Goal: Information Seeking & Learning: Learn about a topic

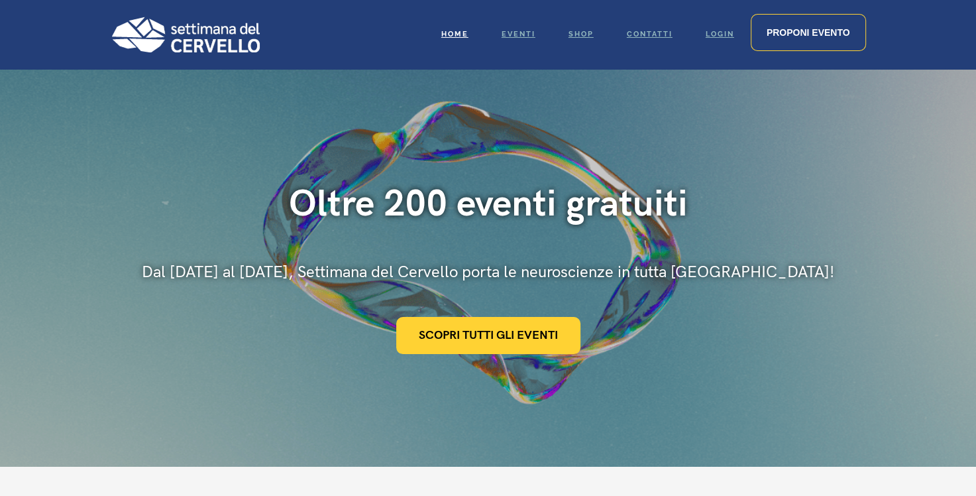
click at [461, 326] on div "Oltre 200 eventi gratuiti Dal 10 al 16 marzo, Settimana del Cervello porta le n…" at bounding box center [488, 268] width 976 height 398
click at [461, 326] on link "Scopri tutti gli eventi" at bounding box center [488, 335] width 184 height 37
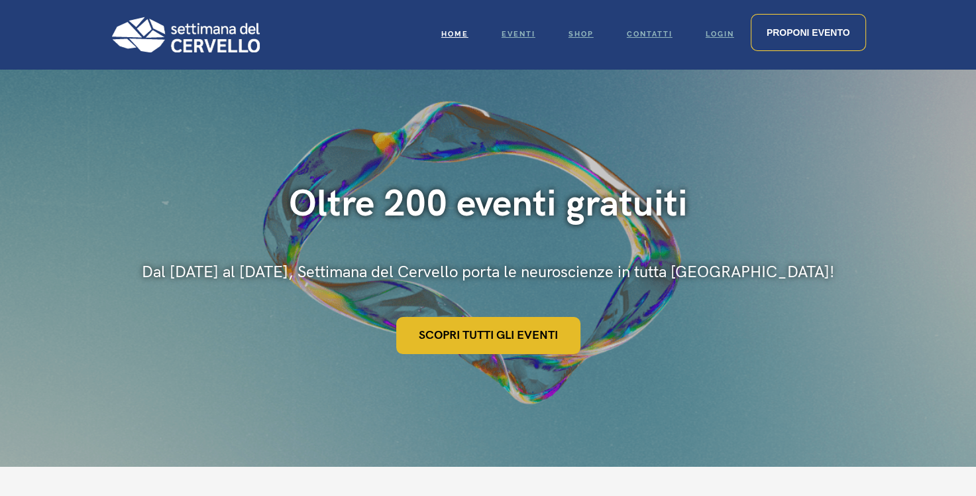
click at [471, 339] on link "Scopri tutti gli eventi" at bounding box center [488, 335] width 184 height 37
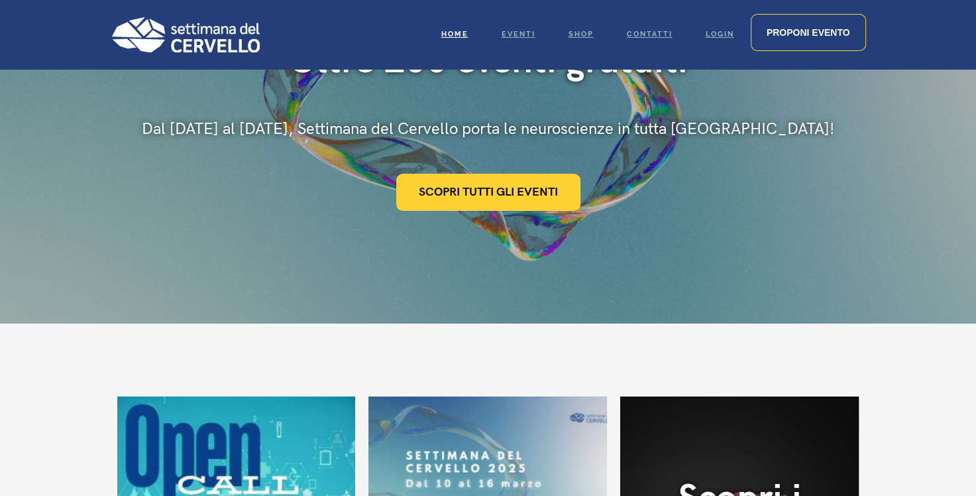
scroll to position [433, 0]
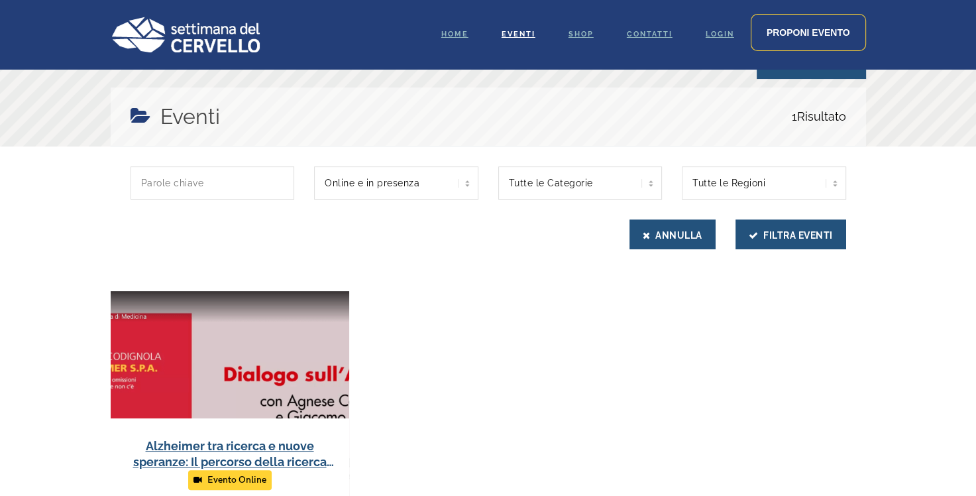
scroll to position [424, 0]
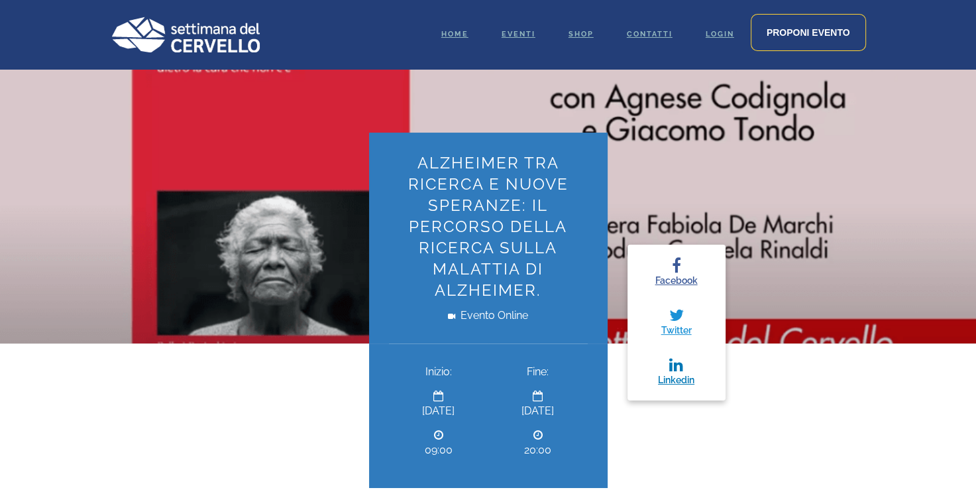
scroll to position [186, 0]
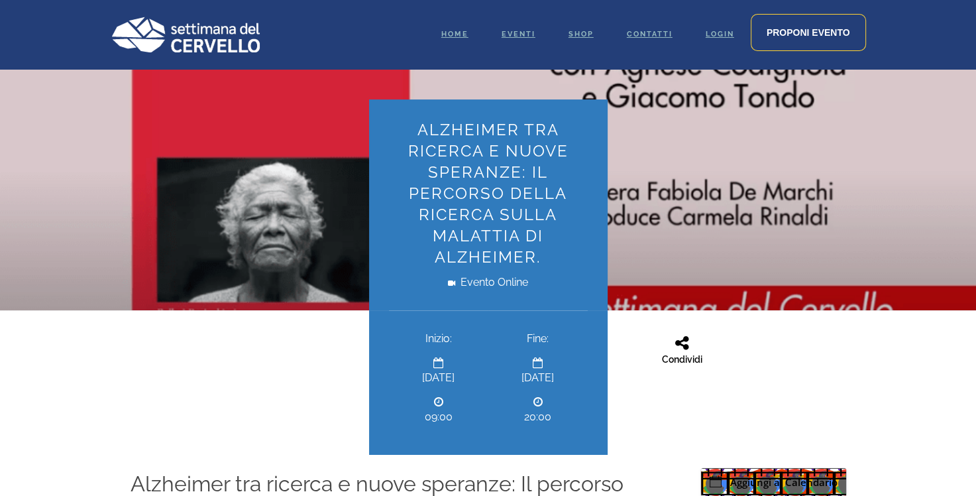
click at [859, 406] on div "Inizio: [DATE] 09:00 Fine: [DATE] 20:00" at bounding box center [488, 382] width 775 height 144
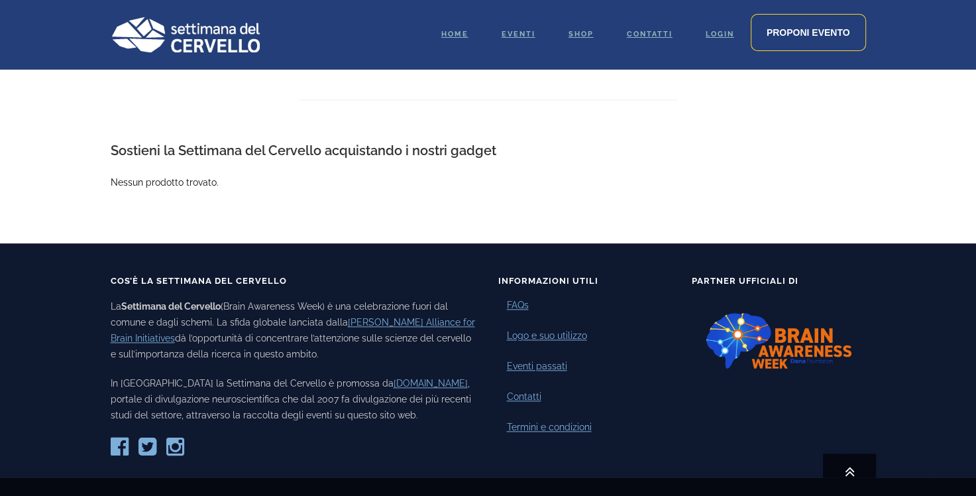
scroll to position [1689, 0]
